Goal: Transaction & Acquisition: Purchase product/service

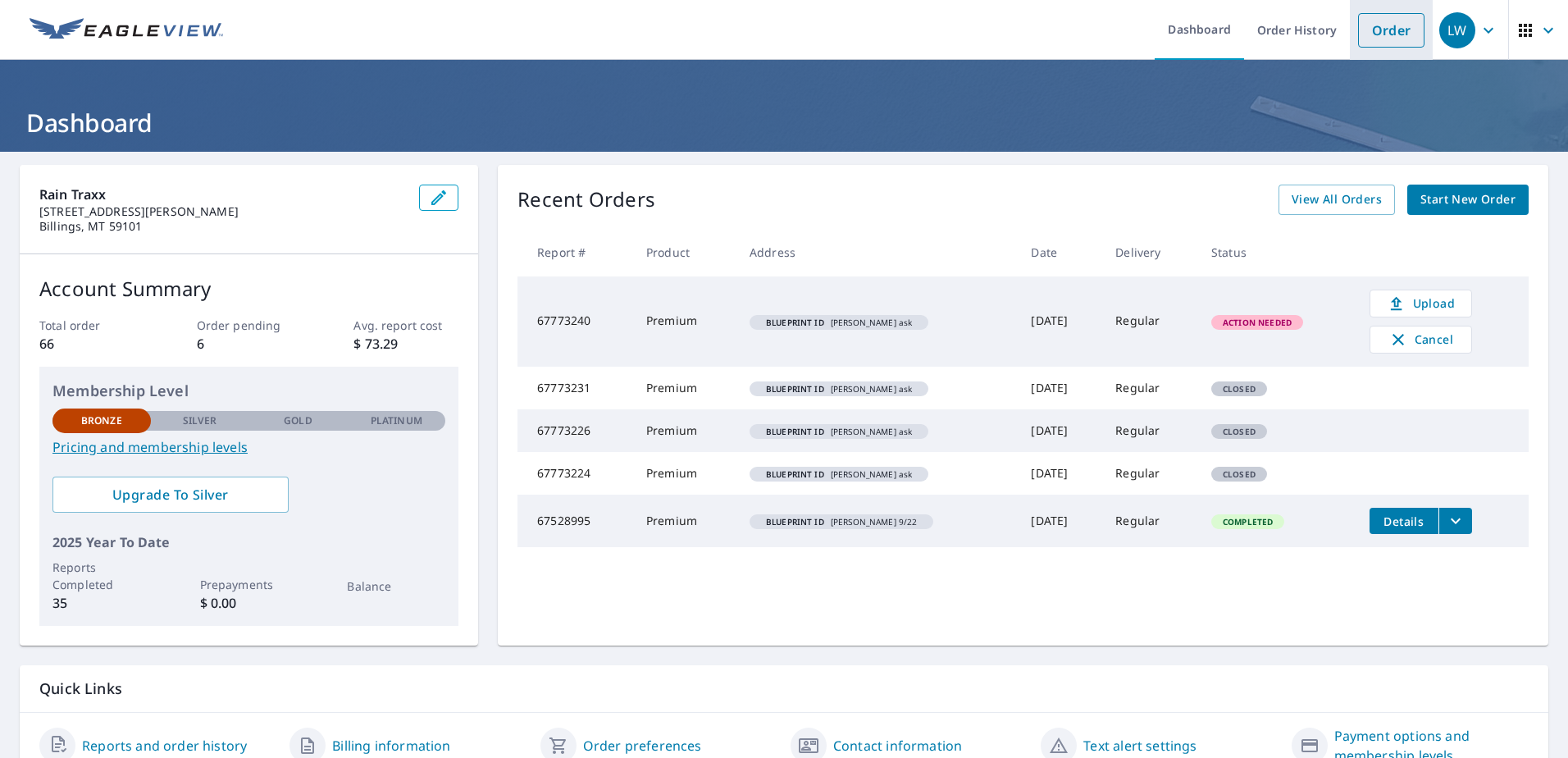
click at [1374, 40] on link "Order" at bounding box center [1391, 30] width 66 height 34
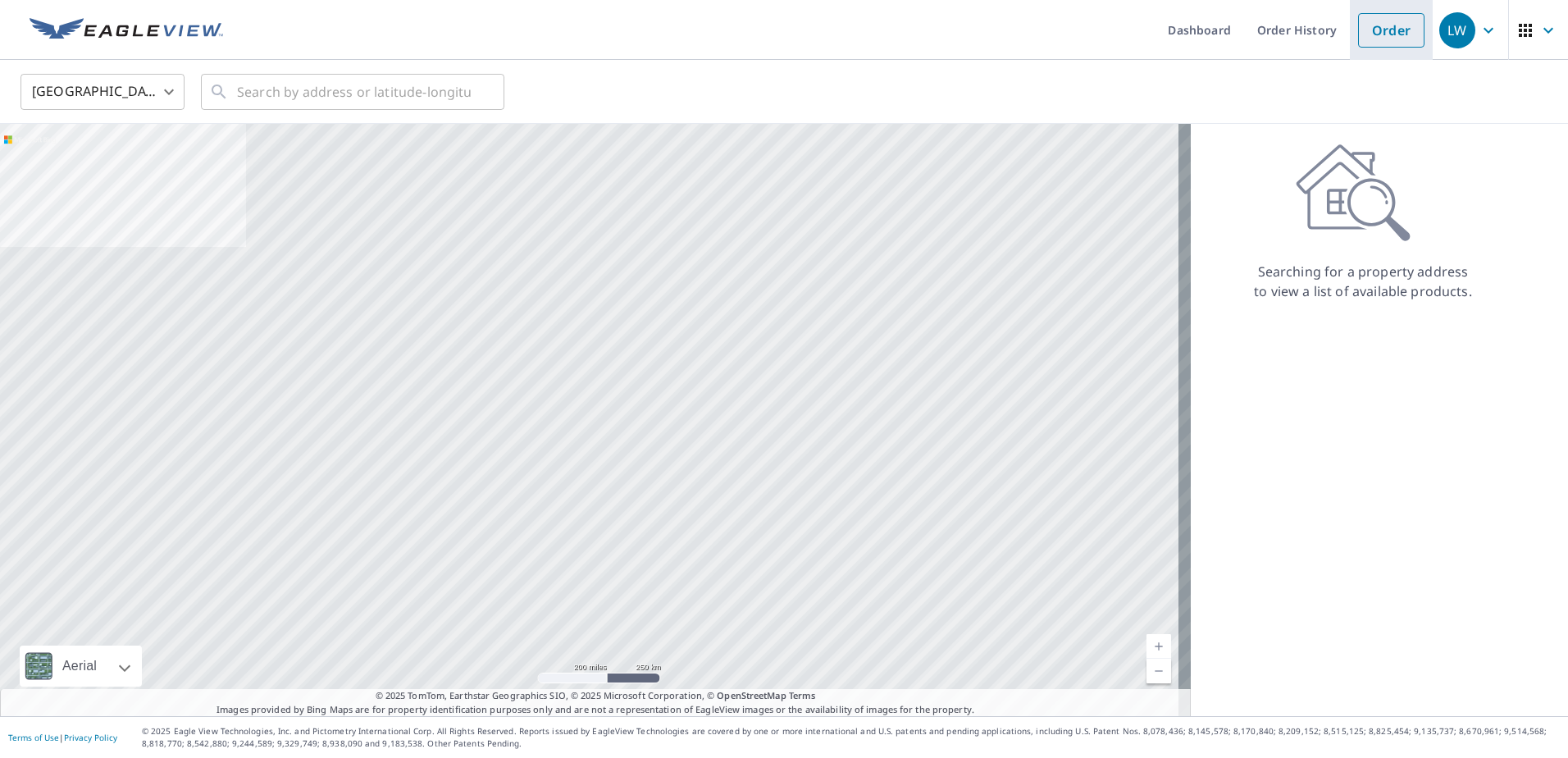
click at [1391, 33] on link "Order" at bounding box center [1391, 30] width 66 height 34
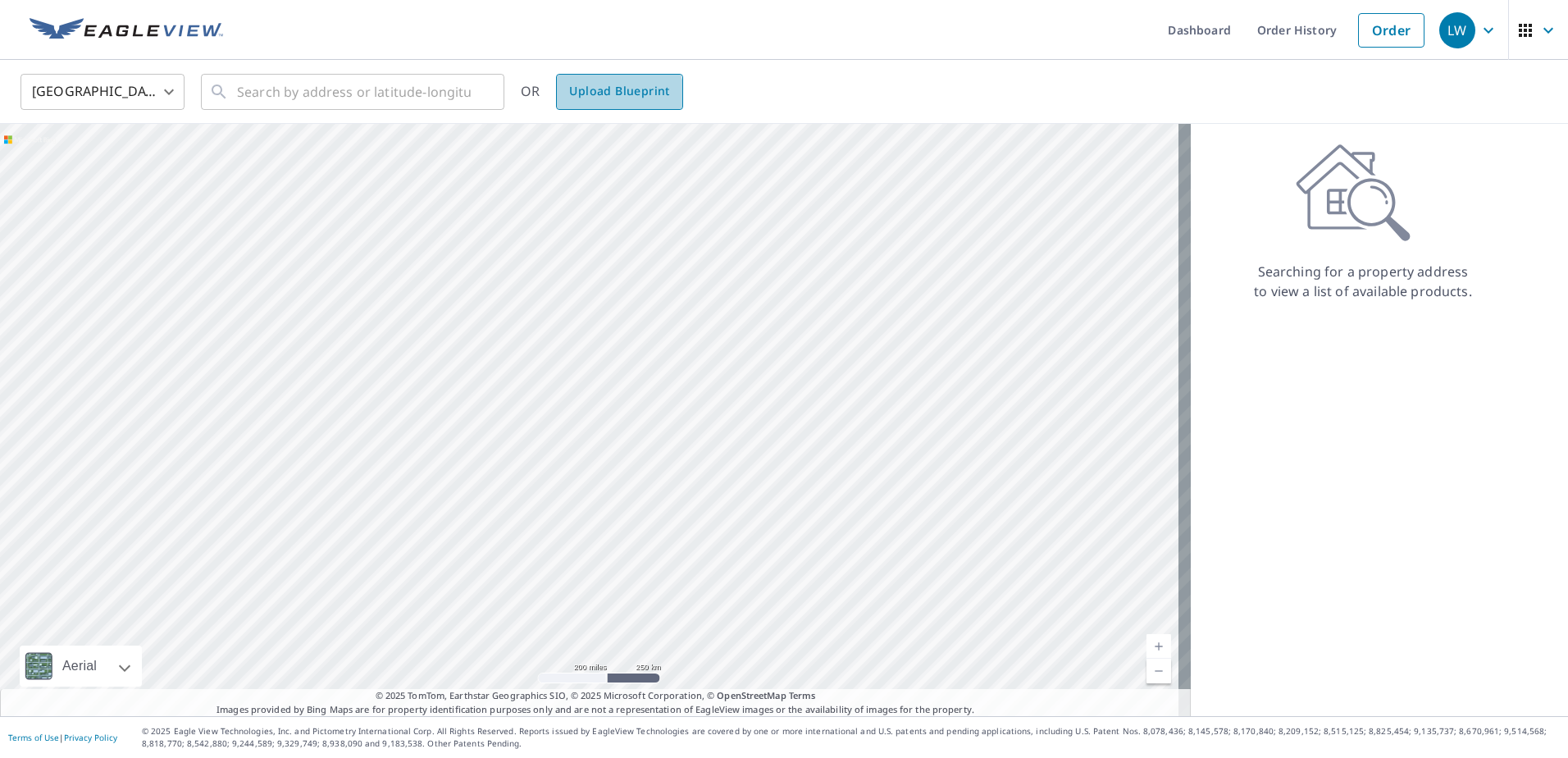
click at [588, 101] on span "Upload Blueprint" at bounding box center [619, 91] width 100 height 20
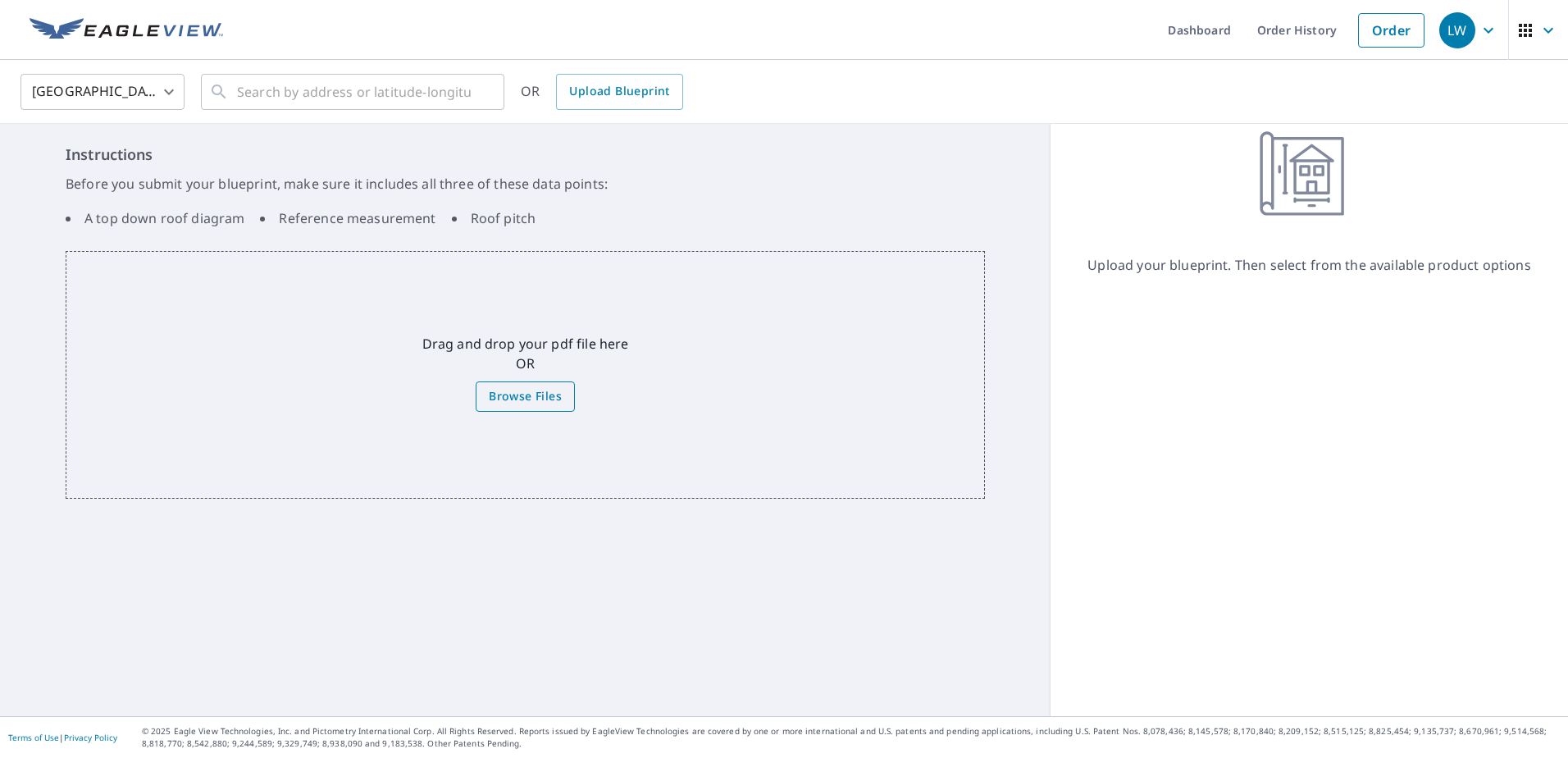
click at [525, 388] on span "Browse Files" at bounding box center [525, 397] width 73 height 20
click at [0, 0] on input "Browse Files" at bounding box center [0, 0] width 0 height 0
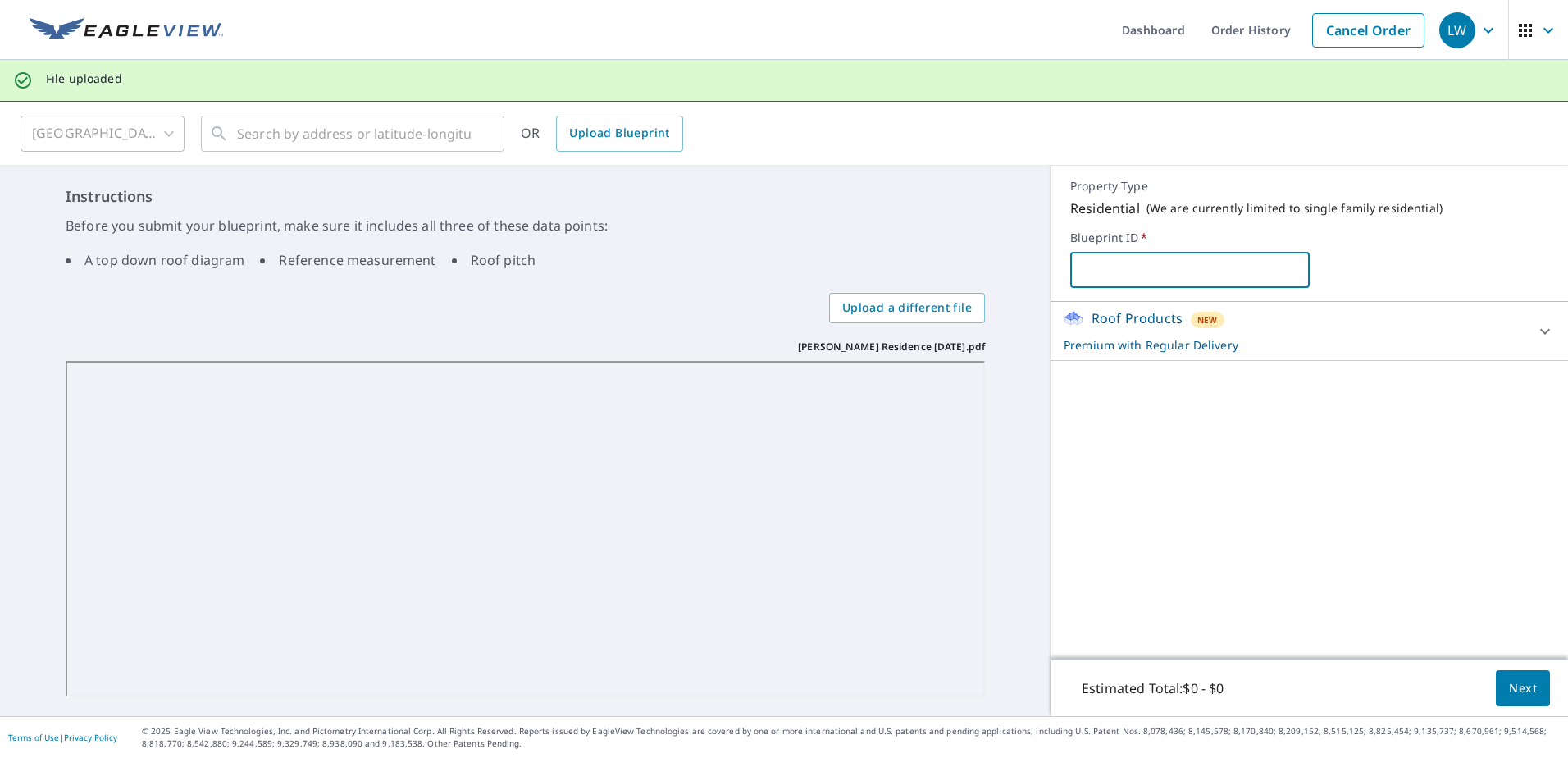
click at [1180, 281] on input "text" at bounding box center [1189, 270] width 239 height 46
click at [1147, 278] on input "text" at bounding box center [1189, 270] width 239 height 46
type input "[PERSON_NAME] new"
click at [1535, 328] on icon at bounding box center [1544, 331] width 19 height 19
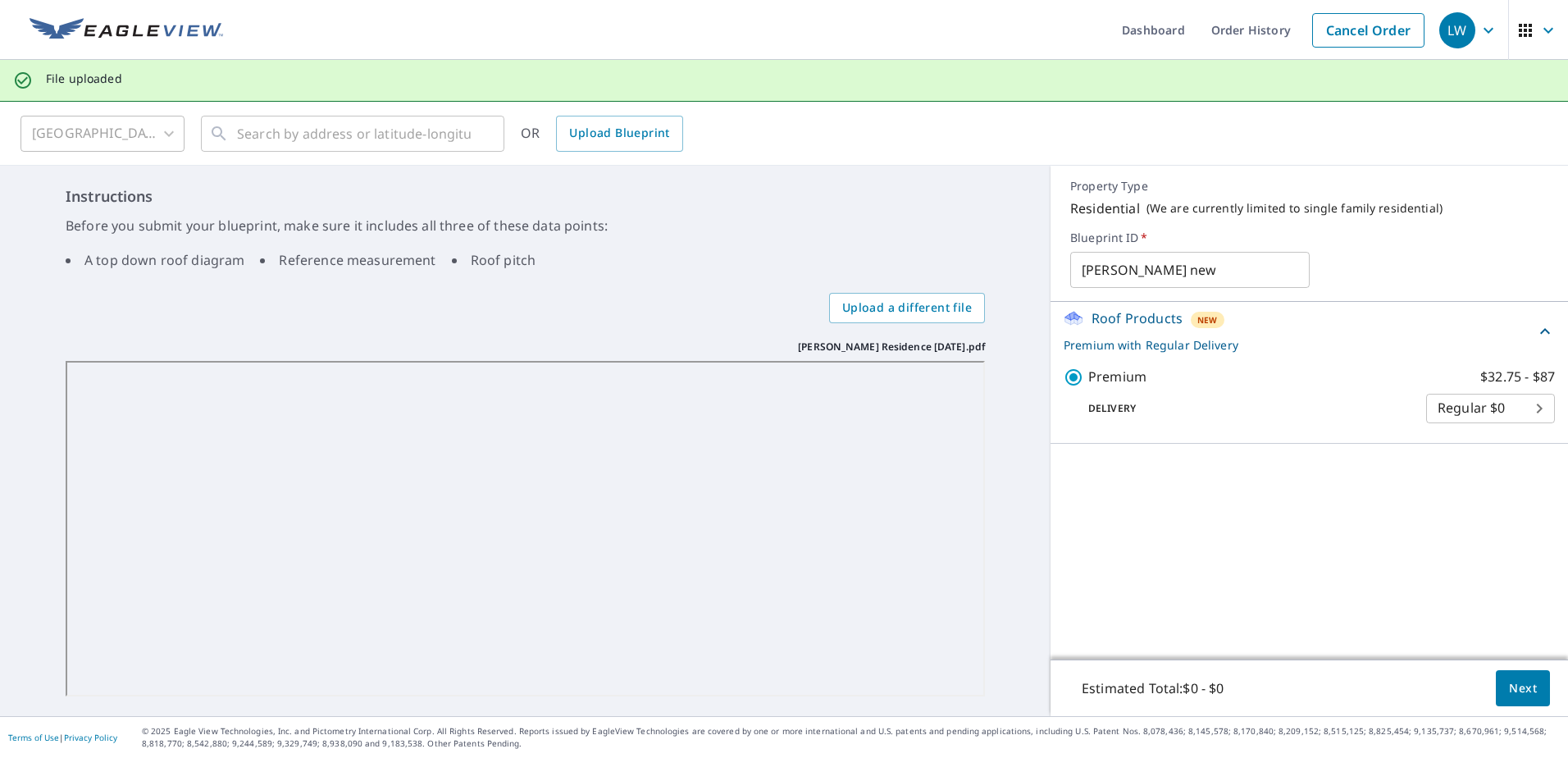
click at [1253, 542] on div "Roof Products New Premium with Regular Delivery Premium $32.75 - $87 Delivery R…" at bounding box center [1309, 480] width 517 height 358
click at [1509, 678] on span "Next" at bounding box center [1523, 688] width 28 height 20
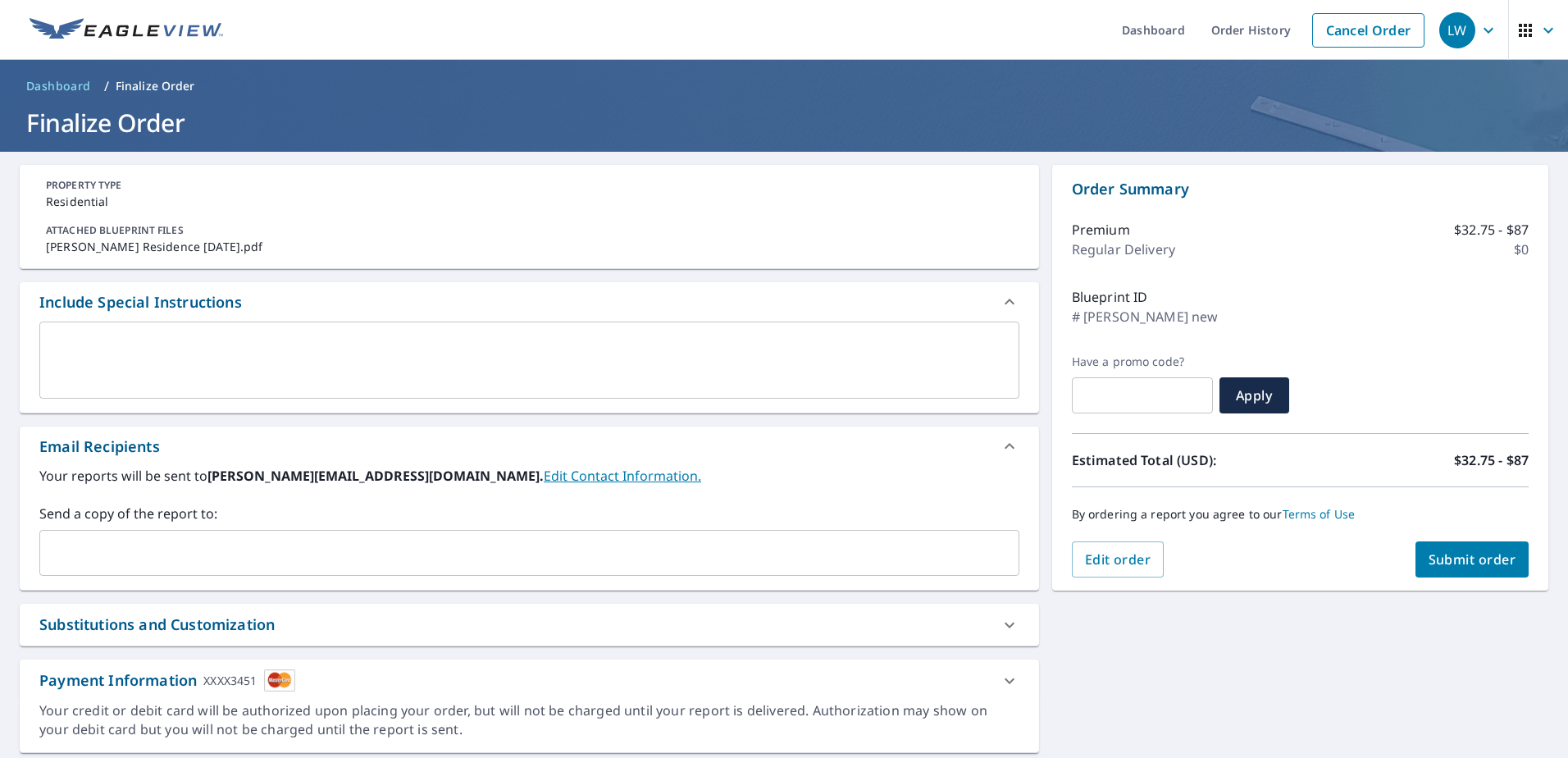
click at [1435, 564] on span "Submit order" at bounding box center [1472, 560] width 88 height 18
